Goal: Check status: Check status

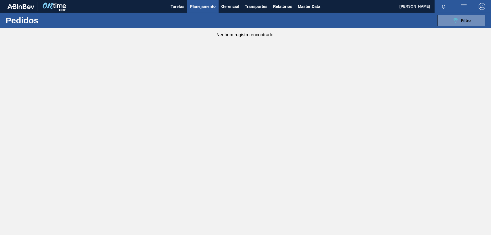
click at [475, 19] on button "089F7B8B-B2A5-4AFE-B5C0-19BA573D28AC Filtro" at bounding box center [461, 20] width 48 height 11
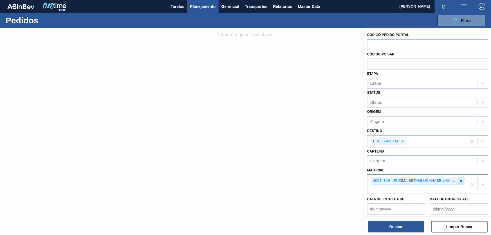
click at [463, 179] on div at bounding box center [461, 180] width 6 height 7
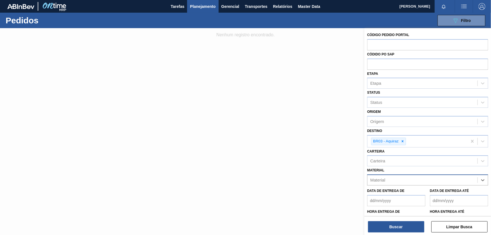
paste input "30012422"
type input "30012422"
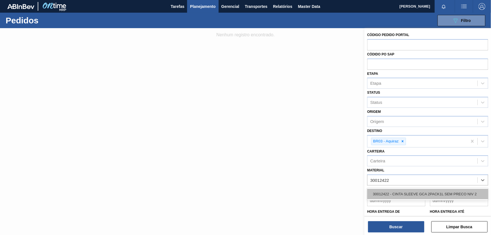
click at [413, 192] on div "30012422 - CINTA SLEEVE GCA 2PACK1L SEM PRECO NIV 2" at bounding box center [427, 194] width 121 height 10
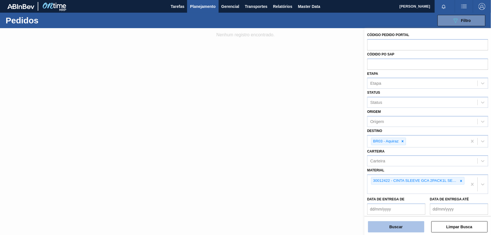
click at [402, 226] on button "Buscar" at bounding box center [396, 226] width 56 height 11
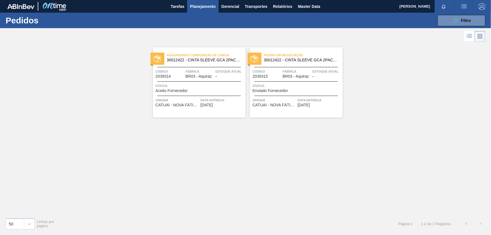
click at [204, 92] on div "Status Aceito Fornecedor" at bounding box center [199, 88] width 89 height 10
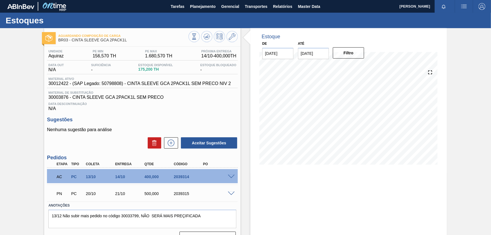
scroll to position [15, 0]
